Goal: Information Seeking & Learning: Check status

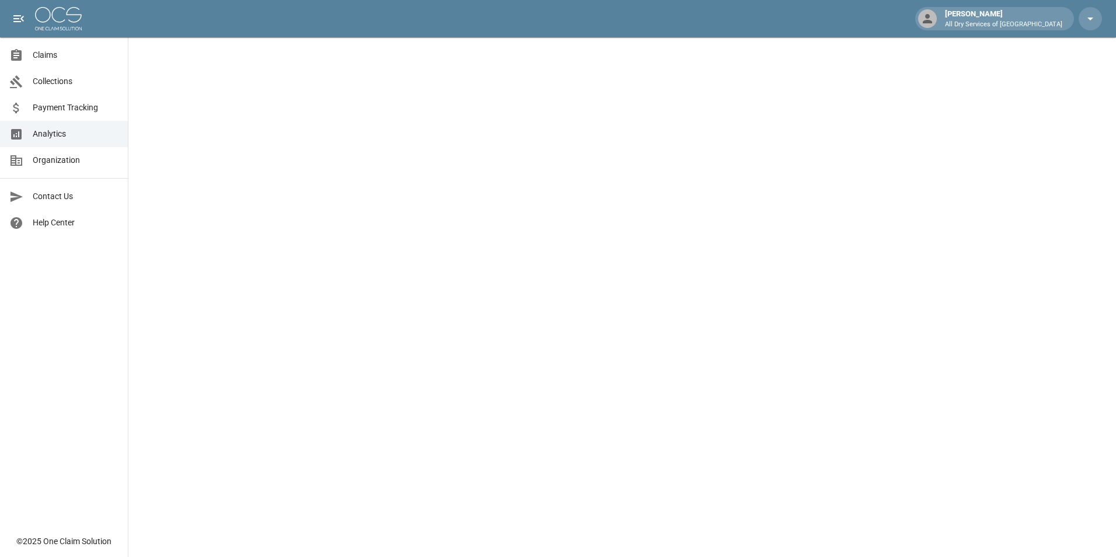
click at [47, 51] on span "Claims" at bounding box center [76, 55] width 86 height 12
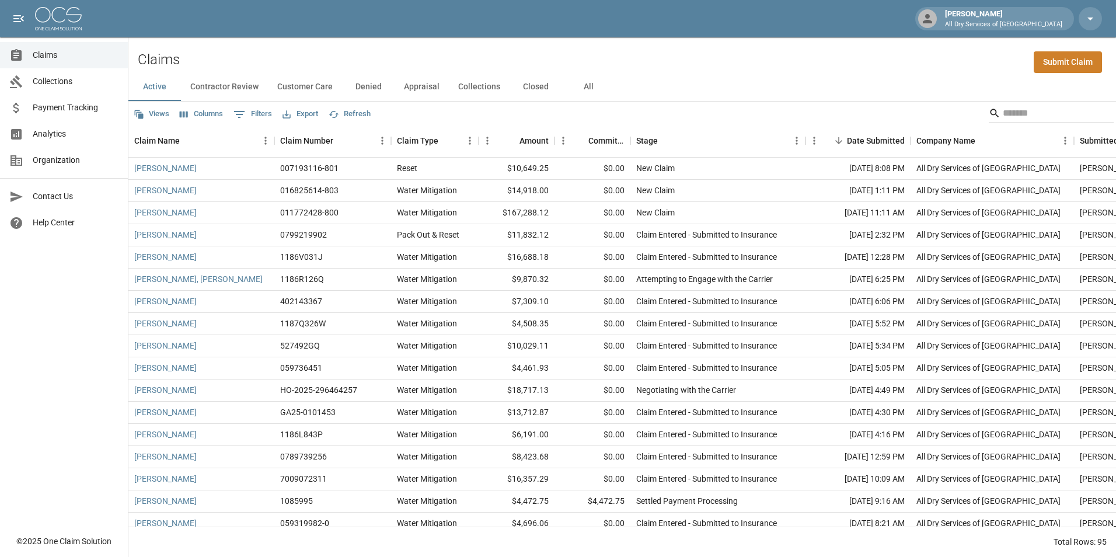
click at [587, 86] on button "All" at bounding box center [588, 87] width 53 height 28
click at [1003, 113] on input "Search" at bounding box center [1049, 113] width 93 height 19
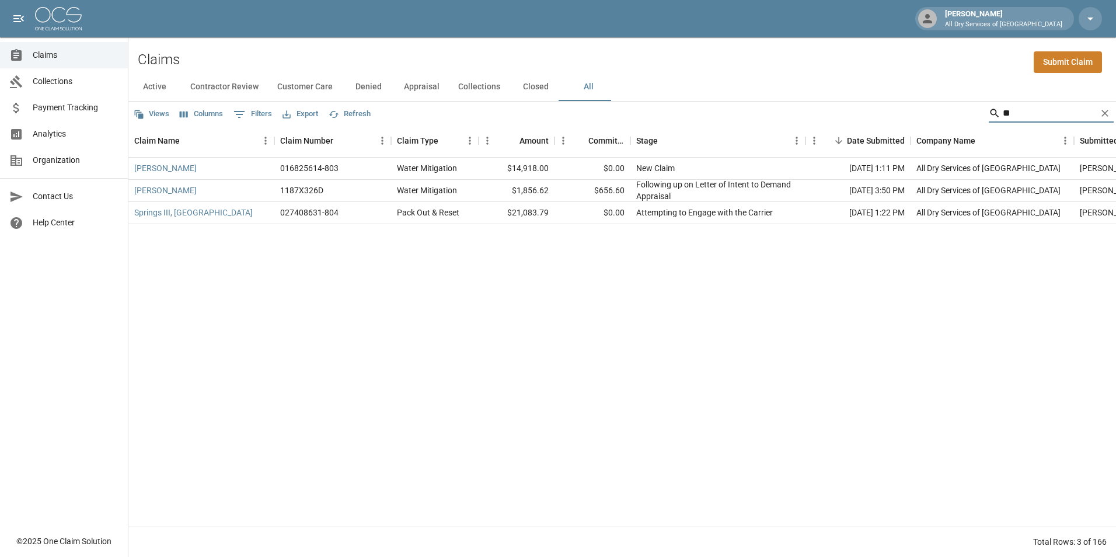
type input "*"
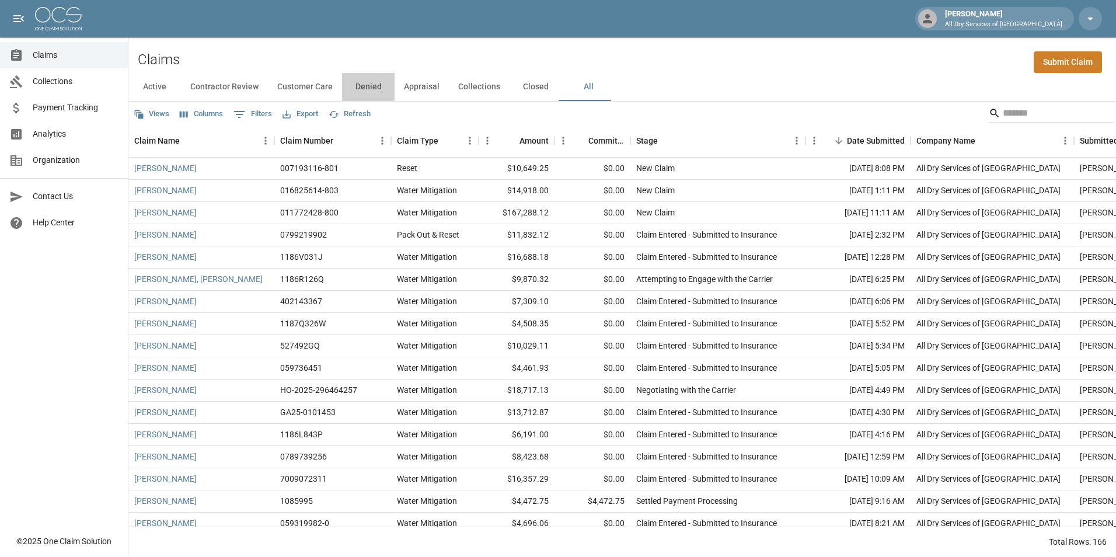
click at [365, 88] on button "Denied" at bounding box center [368, 87] width 53 height 28
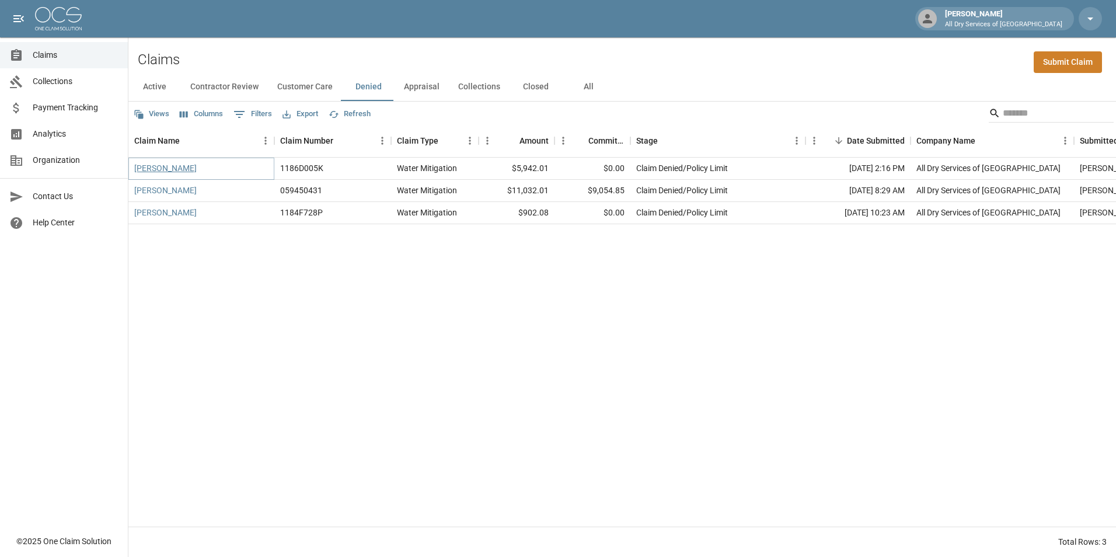
click at [157, 167] on link "[PERSON_NAME]" at bounding box center [165, 168] width 62 height 12
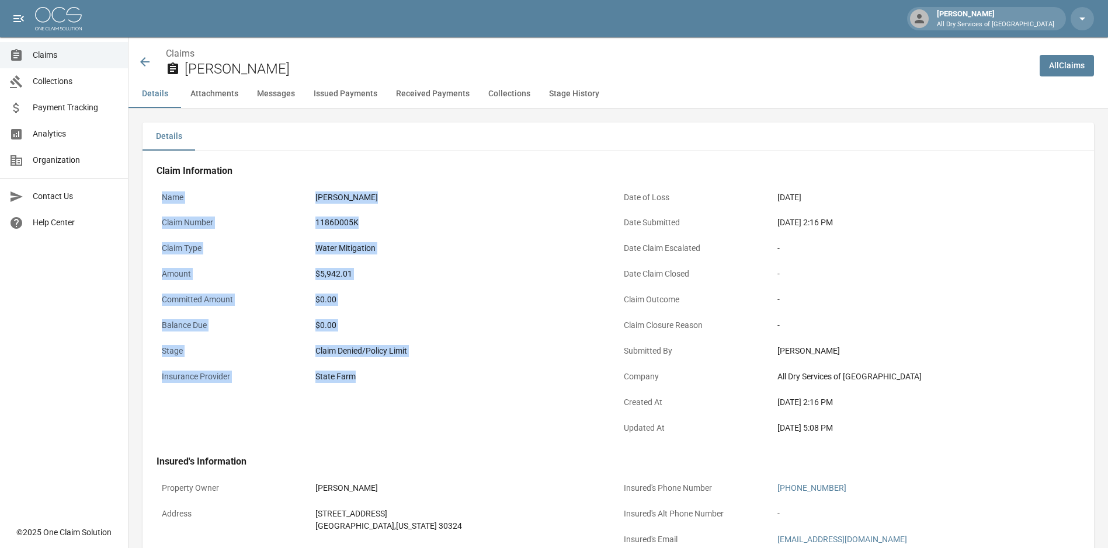
drag, startPoint x: 365, startPoint y: 381, endPoint x: 162, endPoint y: 187, distance: 280.4
click at [162, 187] on div "Name [PERSON_NAME] Claim Number 1186D005K Claim Type Water Mitigation Amount $5…" at bounding box center [387, 314] width 462 height 256
copy div "Name [PERSON_NAME] Claim Number 1186D005K Claim Type Water Mitigation Amount $5…"
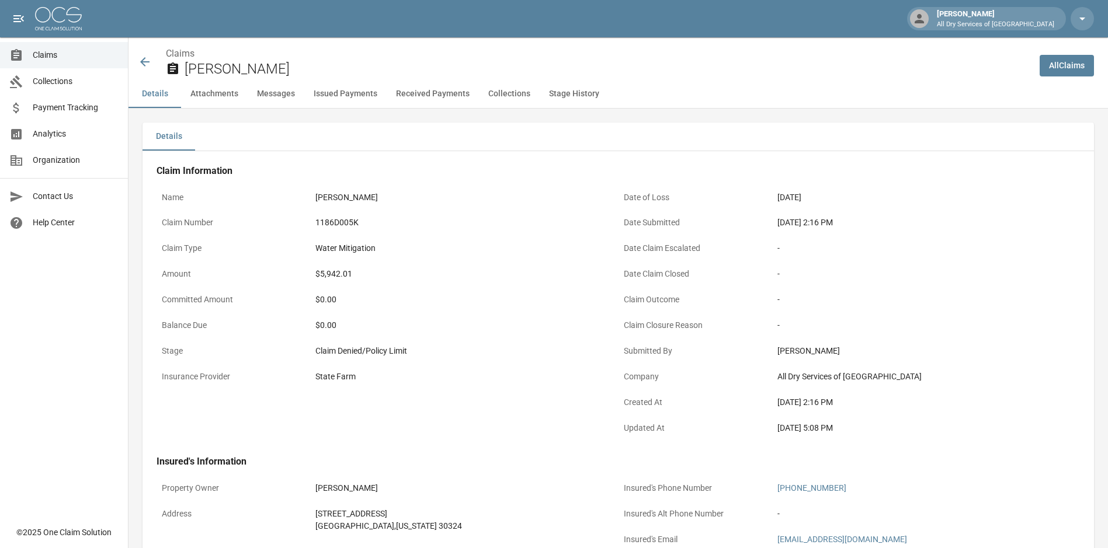
click at [544, 173] on h4 "Claim Information" at bounding box center [617, 171] width 923 height 12
click at [144, 60] on icon at bounding box center [145, 62] width 14 height 14
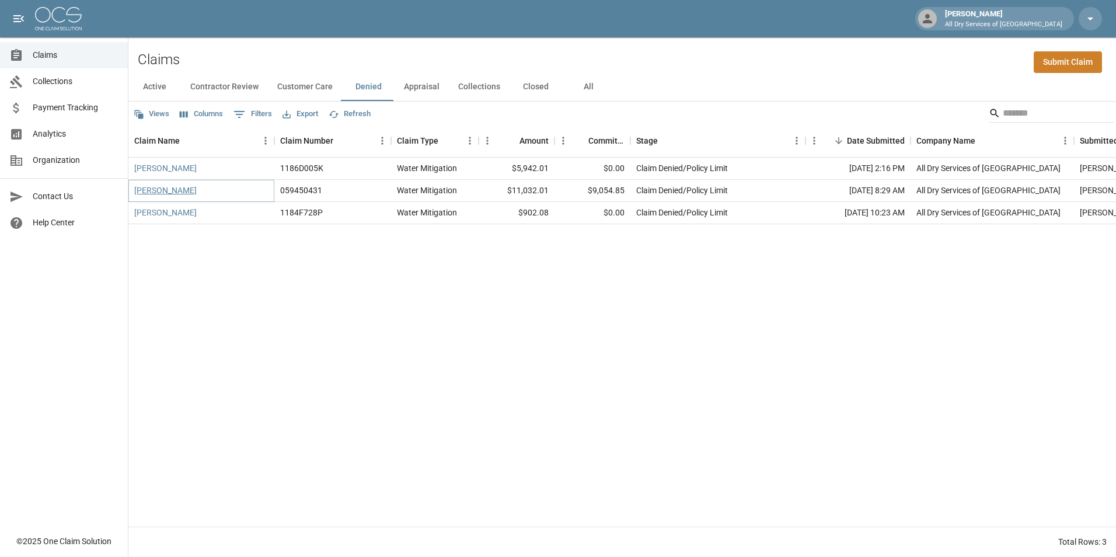
click at [177, 190] on link "[PERSON_NAME]" at bounding box center [165, 190] width 62 height 12
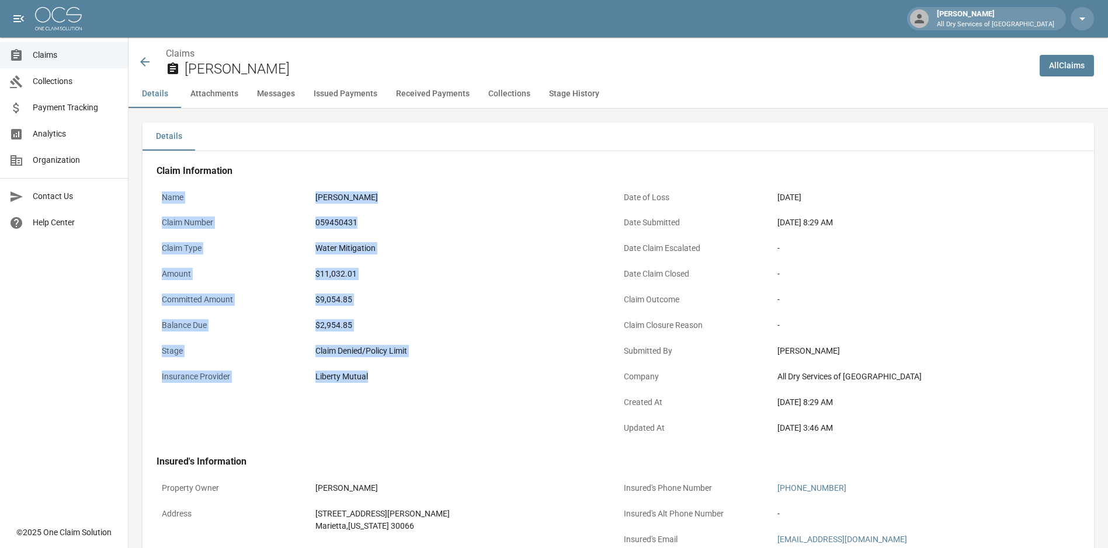
drag, startPoint x: 392, startPoint y: 381, endPoint x: 158, endPoint y: 200, distance: 296.0
click at [158, 200] on div "Name [PERSON_NAME] Claim Number 059450431 Claim Type Water Mitigation Amount $1…" at bounding box center [387, 314] width 462 height 256
copy div "Name [PERSON_NAME] Claim Number 059450431 Claim Type Water Mitigation Amount $1…"
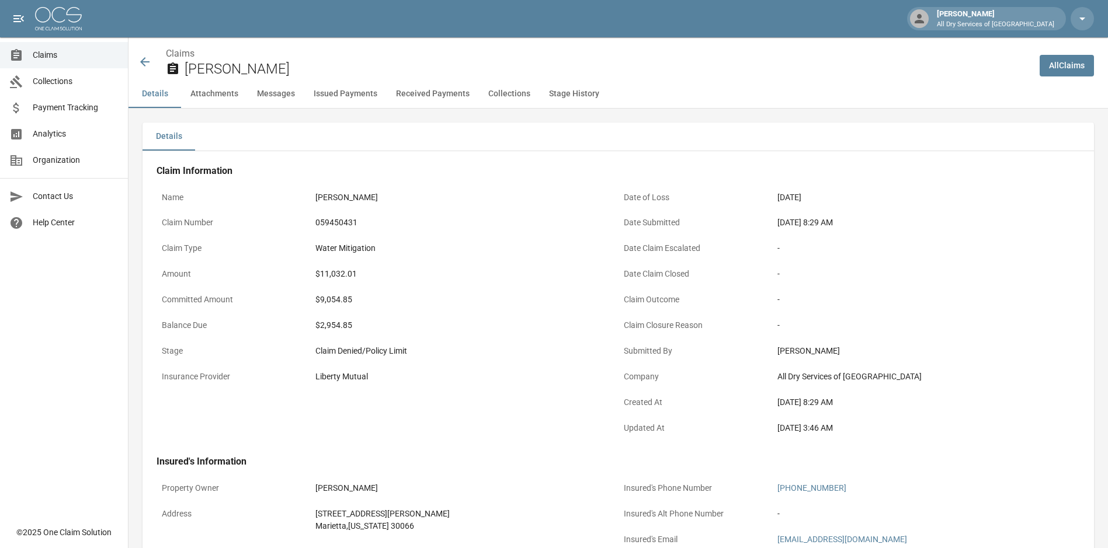
drag, startPoint x: 134, startPoint y: 65, endPoint x: 140, endPoint y: 60, distance: 7.5
click at [136, 65] on div "Claims [PERSON_NAME]" at bounding box center [578, 58] width 901 height 43
click at [143, 59] on icon at bounding box center [145, 62] width 14 height 14
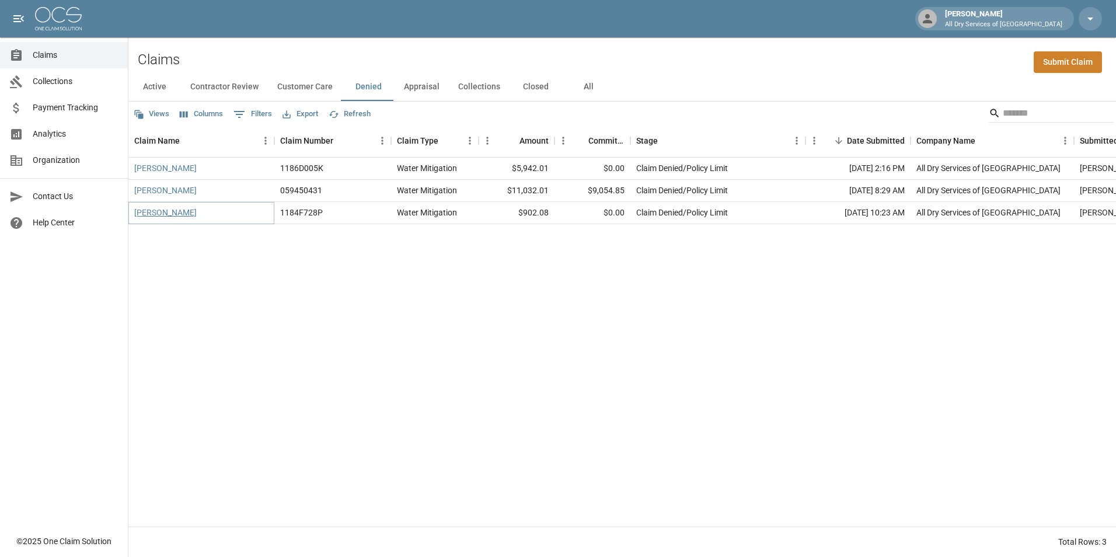
click at [158, 215] on link "[PERSON_NAME]" at bounding box center [165, 213] width 62 height 12
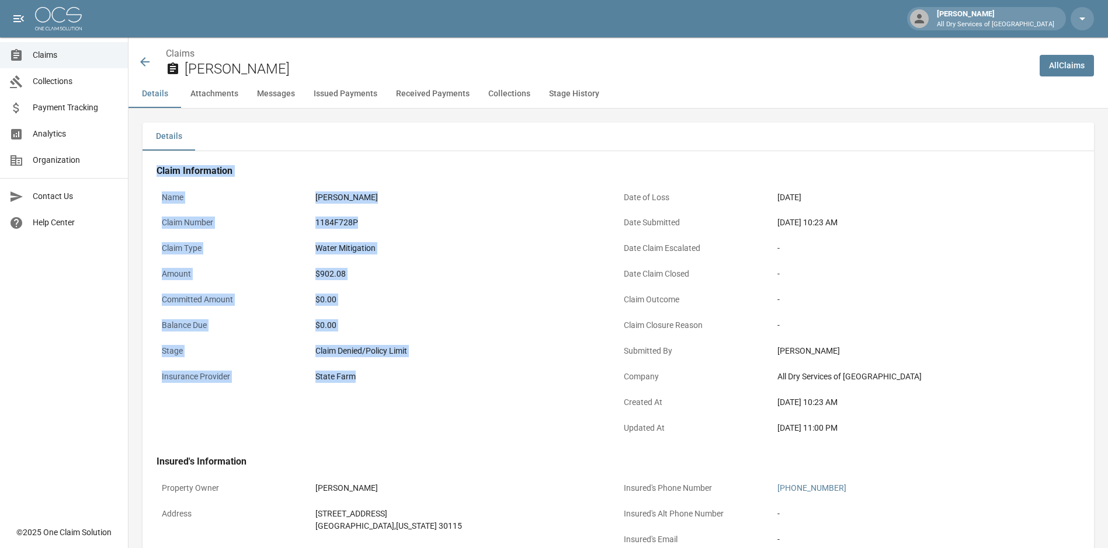
drag, startPoint x: 361, startPoint y: 380, endPoint x: 154, endPoint y: 172, distance: 293.1
click at [154, 172] on div "Claim Information Name [PERSON_NAME] Claim Number 1184F728P Claim Type Water Mi…" at bounding box center [617, 457] width 951 height 612
copy div "Claim Information Name [PERSON_NAME] Claim Number 1184F728P Claim Type Water Mi…"
click at [459, 279] on div "$902.08" at bounding box center [463, 274] width 297 height 12
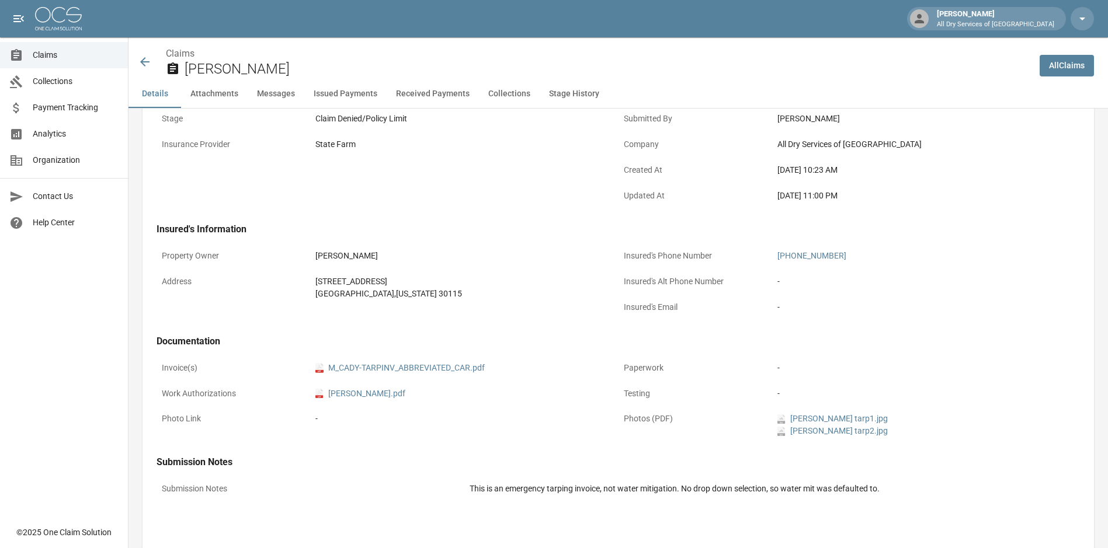
scroll to position [234, 0]
click at [434, 364] on link "pdf M_CADY-TARPINV_ABBREVIATED_CAR.pdf" at bounding box center [399, 367] width 169 height 12
drag, startPoint x: 683, startPoint y: 490, endPoint x: 458, endPoint y: 493, distance: 225.4
click at [458, 493] on div "Submission Notes This is an emergency tarping invoice, not water mitigation. No…" at bounding box center [617, 489] width 923 height 26
copy div "This is an emergency tarping invoice, not water mitigation."
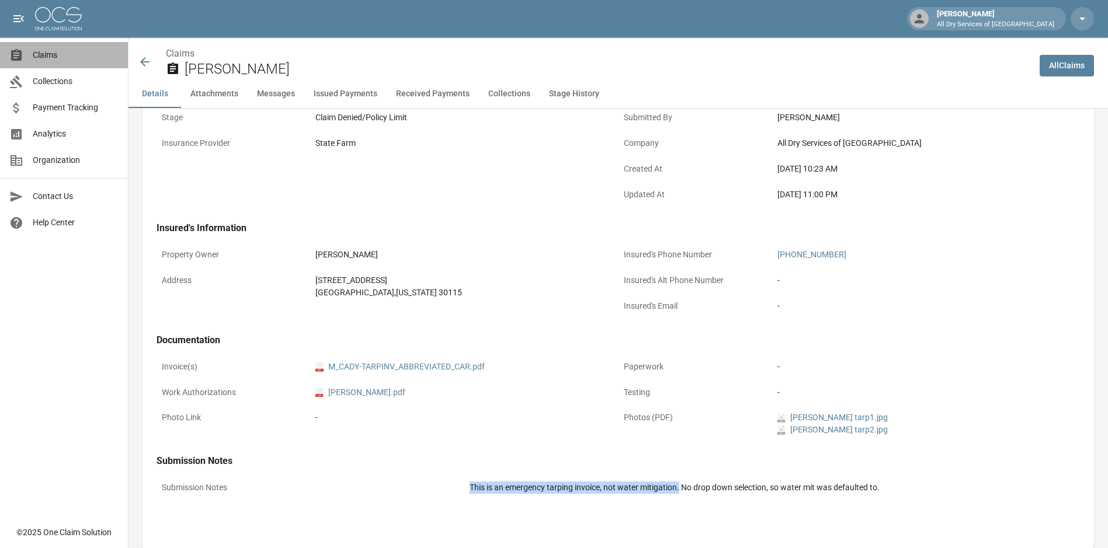
click at [48, 52] on span "Claims" at bounding box center [76, 55] width 86 height 12
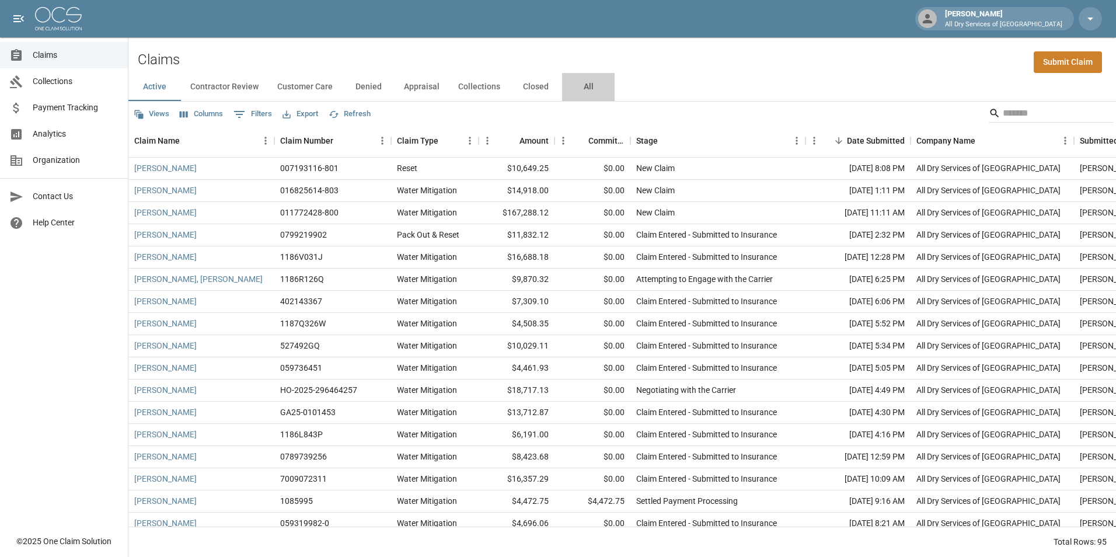
click at [587, 88] on button "All" at bounding box center [588, 87] width 53 height 28
